Goal: Check status: Check status

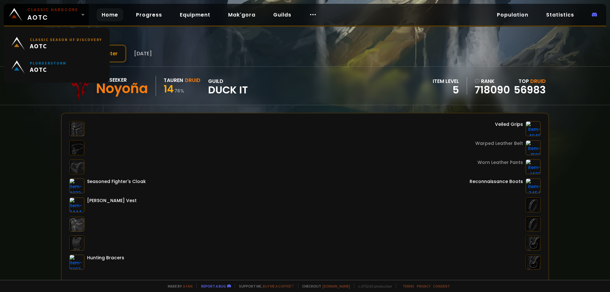
click at [111, 18] on link "Home" at bounding box center [110, 14] width 27 height 13
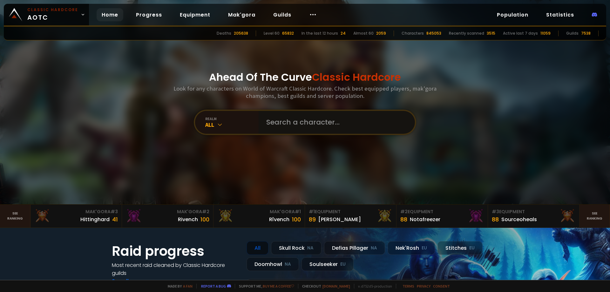
click at [276, 128] on input "text" at bounding box center [335, 122] width 145 height 23
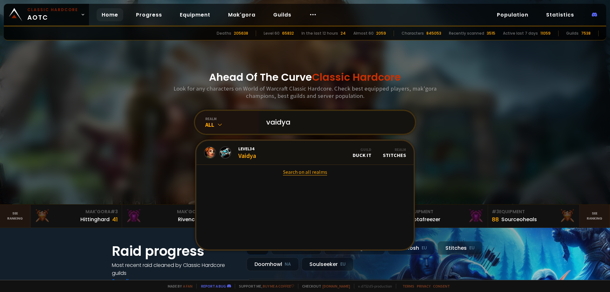
type input "vaidya"
click at [302, 174] on link "Search on all realms" at bounding box center [304, 172] width 217 height 14
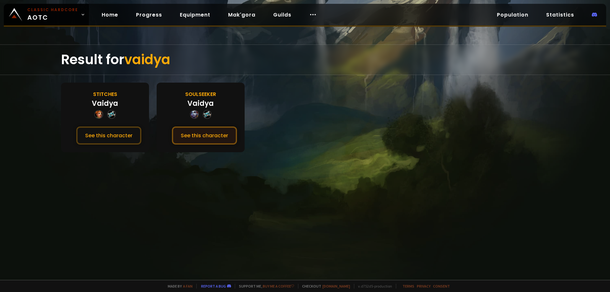
click at [226, 137] on button "See this character" at bounding box center [204, 135] width 65 height 18
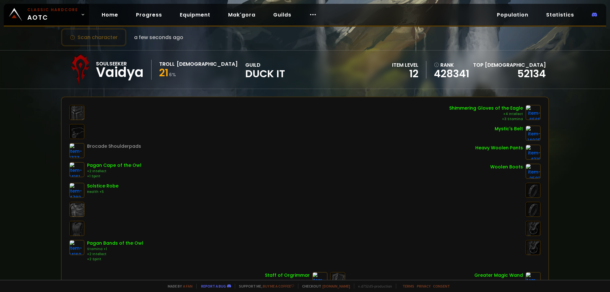
scroll to position [32, 0]
